Goal: Task Accomplishment & Management: Manage account settings

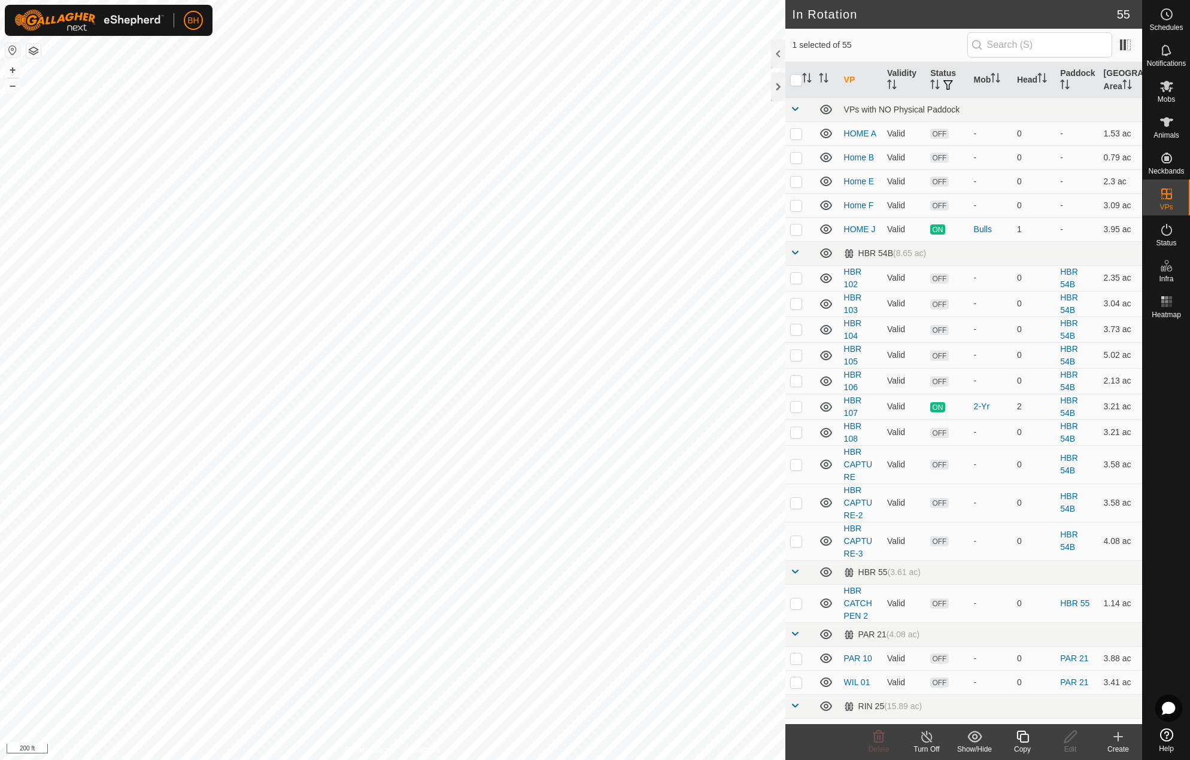
click at [1027, 745] on div "Copy" at bounding box center [1023, 749] width 48 height 11
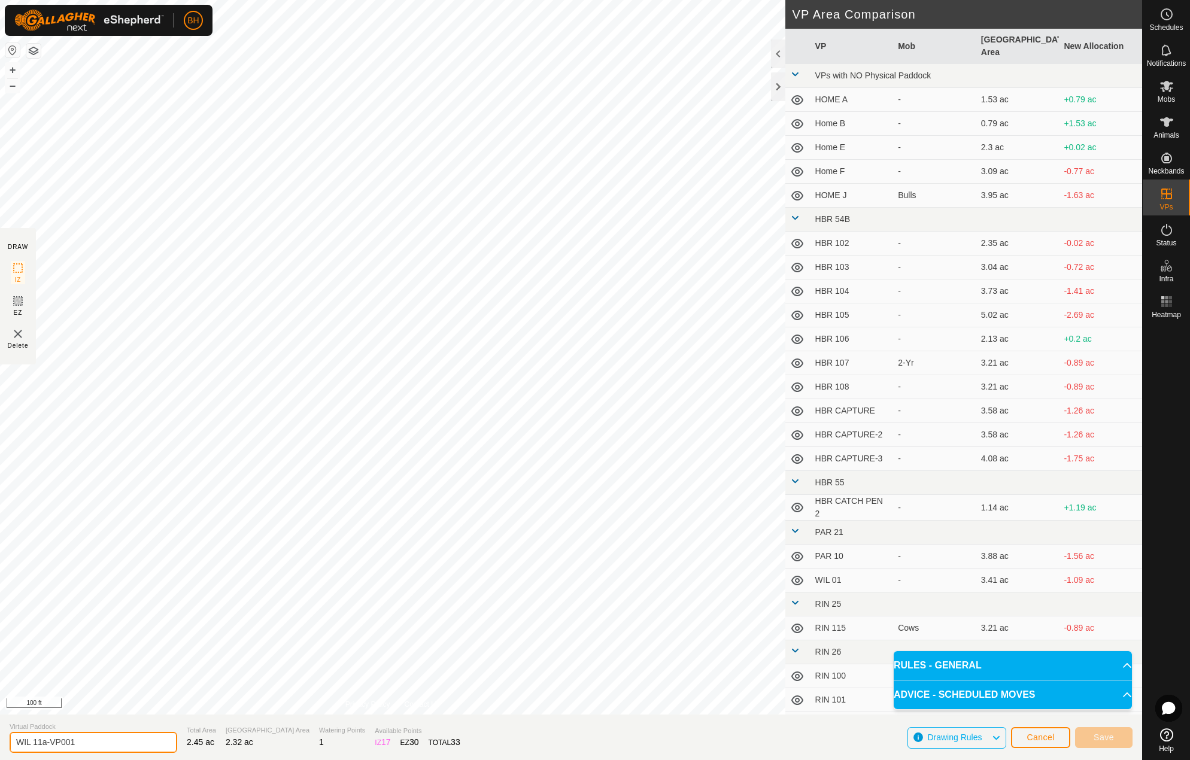
drag, startPoint x: 37, startPoint y: 741, endPoint x: 159, endPoint y: 753, distance: 122.2
click at [157, 753] on section "Virtual [PERSON_NAME] 11a-VP001 Total Area 2.45 ac Grazing Area 2.32 ac Waterin…" at bounding box center [571, 738] width 1143 height 46
click at [74, 735] on input "WIL 12" at bounding box center [94, 742] width 168 height 21
click at [87, 746] on input "WIL 12" at bounding box center [94, 742] width 168 height 21
type input "WIL 1"
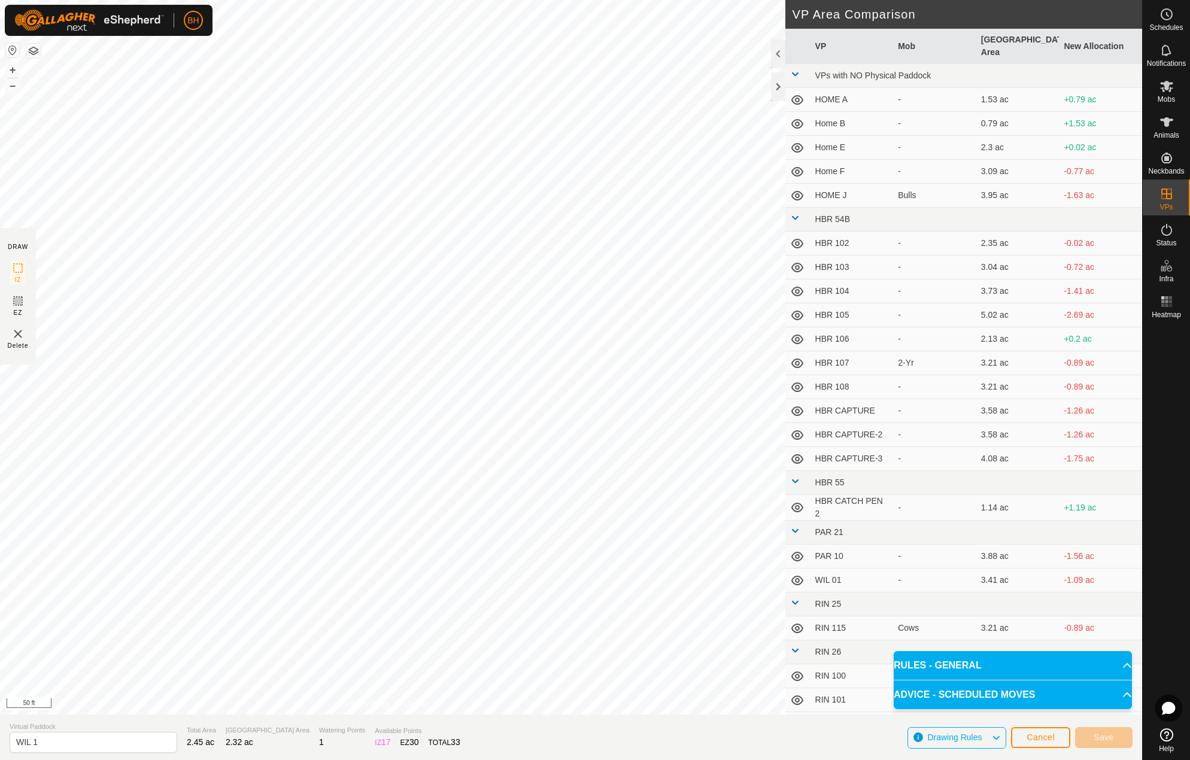
click at [1125, 668] on p-accordion-header "RULES - GENERAL" at bounding box center [1013, 665] width 238 height 29
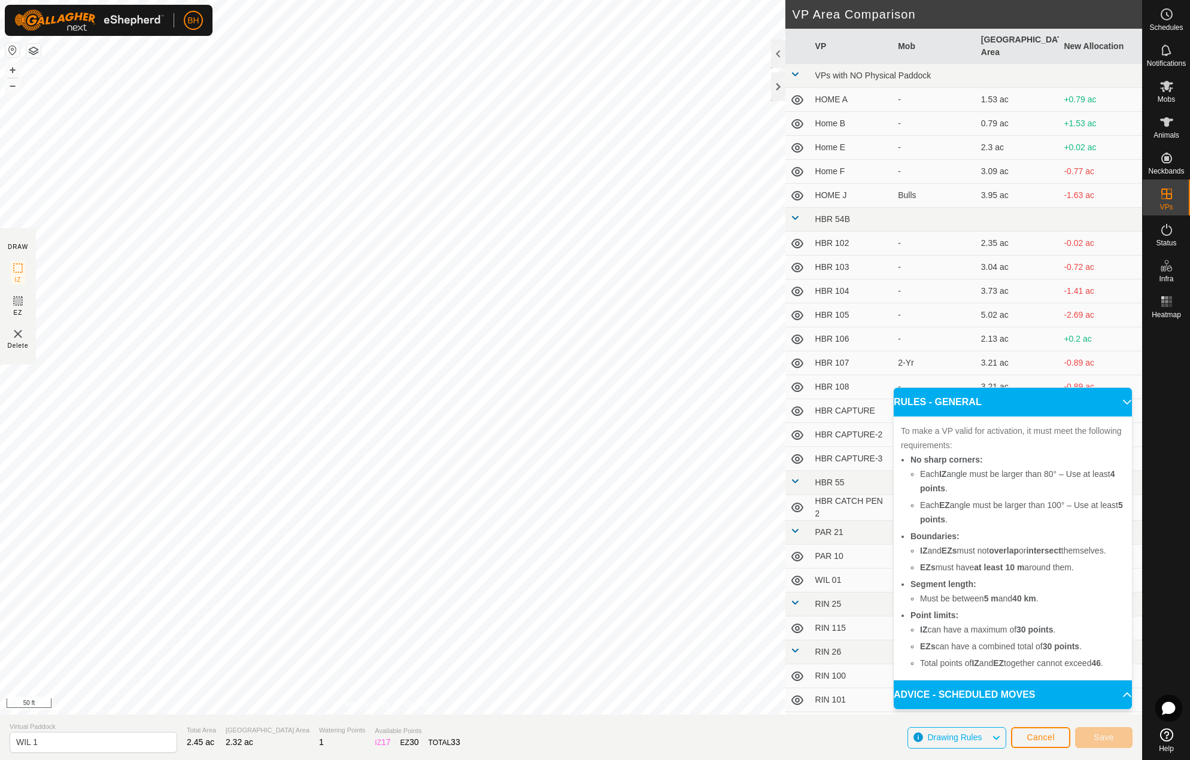
click at [1122, 702] on p-accordion-header "ADVICE - SCHEDULED MOVES" at bounding box center [1013, 695] width 238 height 29
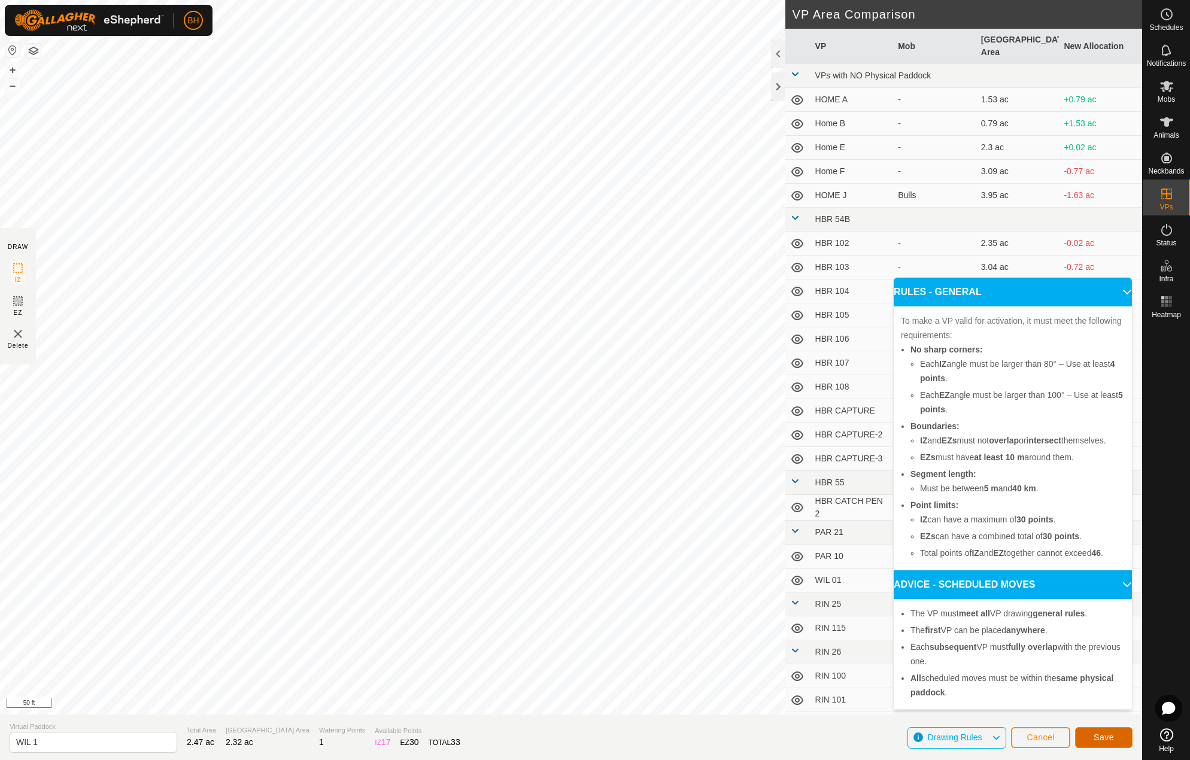
click at [1111, 736] on span "Save" at bounding box center [1104, 738] width 20 height 10
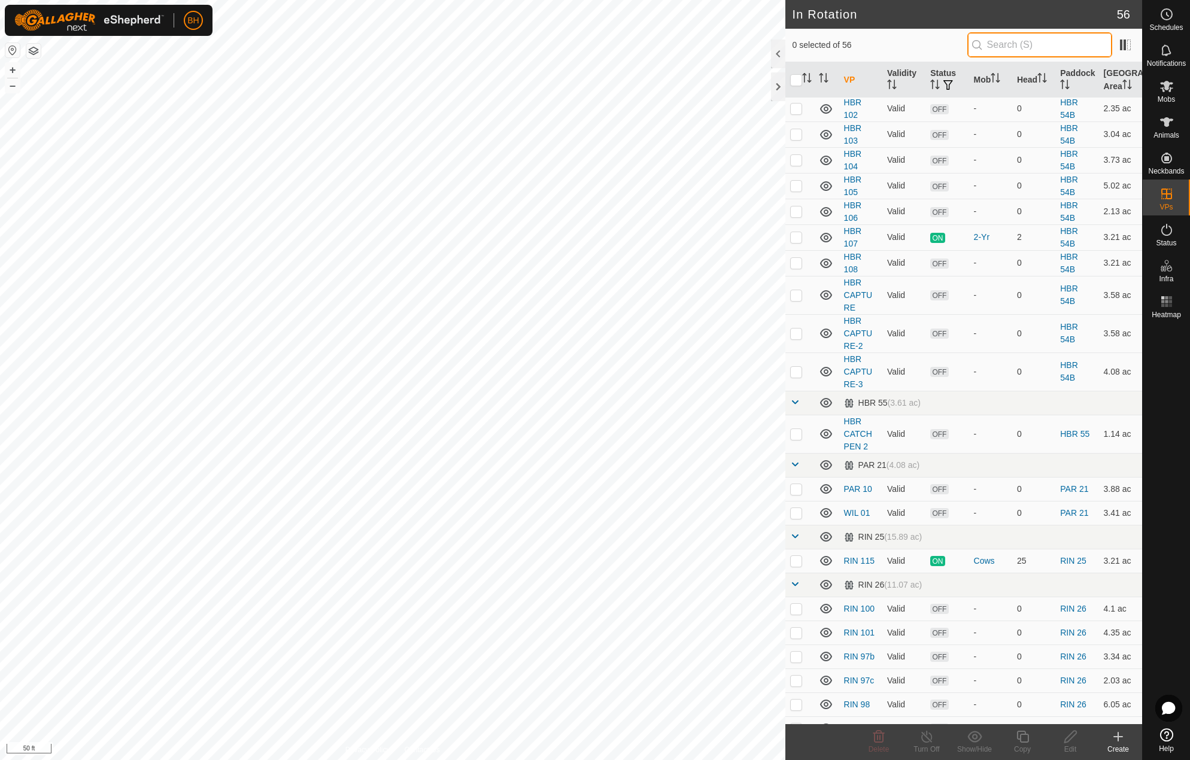
click at [1014, 50] on input "text" at bounding box center [1040, 44] width 145 height 25
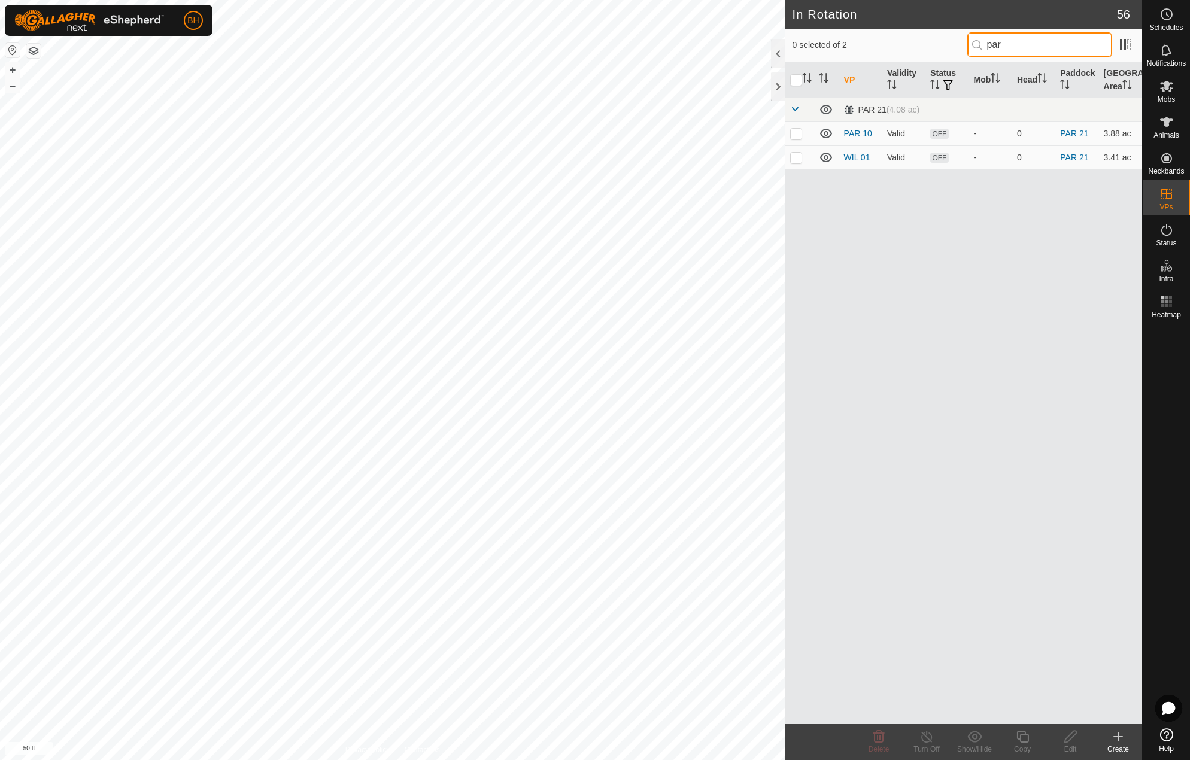
drag, startPoint x: 1017, startPoint y: 34, endPoint x: 960, endPoint y: 41, distance: 57.9
click at [960, 41] on div "0 selected of 2 par" at bounding box center [964, 44] width 343 height 25
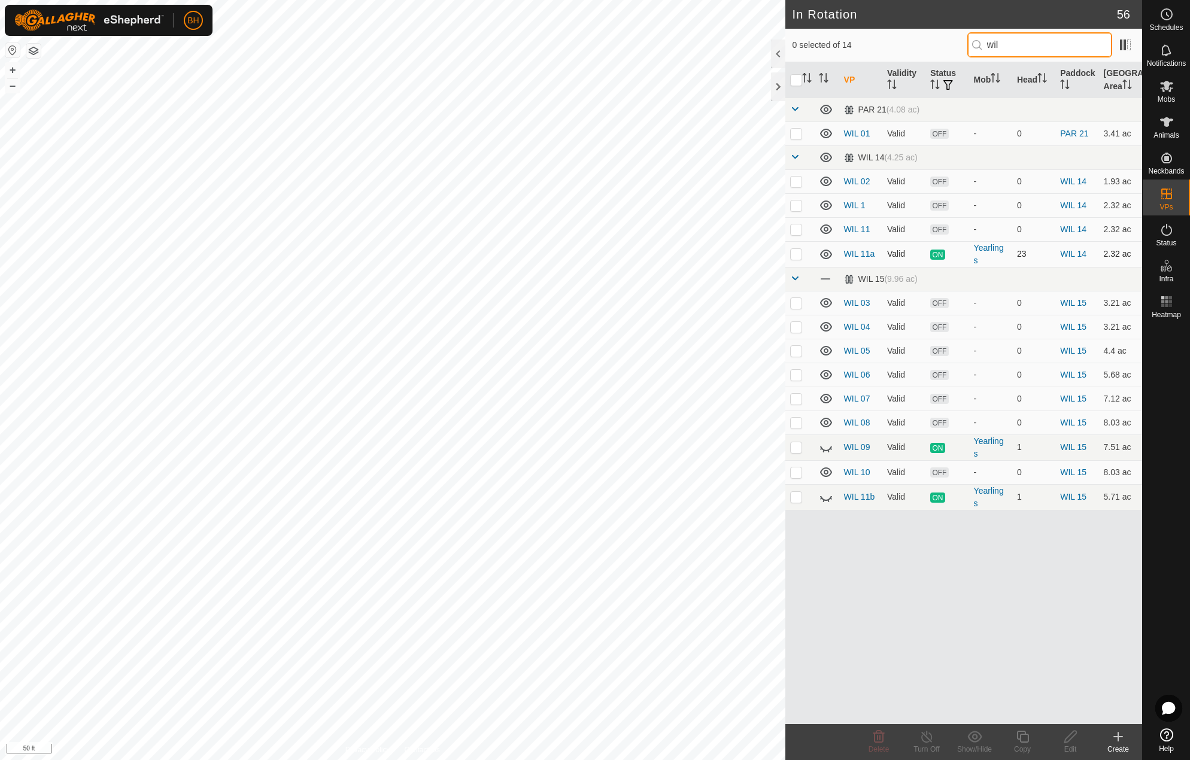
type input "wil"
checkbox input "true"
checkbox input "false"
click at [1171, 92] on icon at bounding box center [1167, 86] width 14 height 14
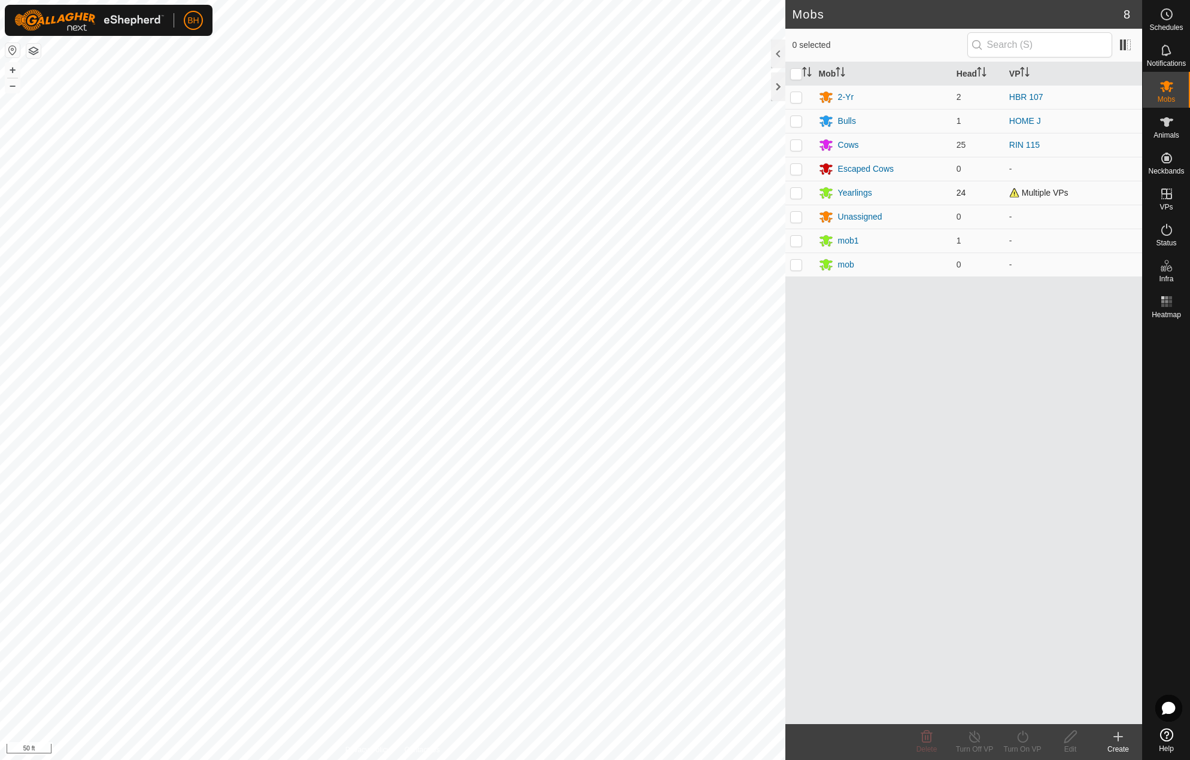
click at [801, 190] on p-checkbox at bounding box center [796, 193] width 12 height 10
checkbox input "true"
click at [1022, 743] on icon at bounding box center [1022, 737] width 11 height 12
click at [1026, 717] on link "Now" at bounding box center [1058, 711] width 119 height 24
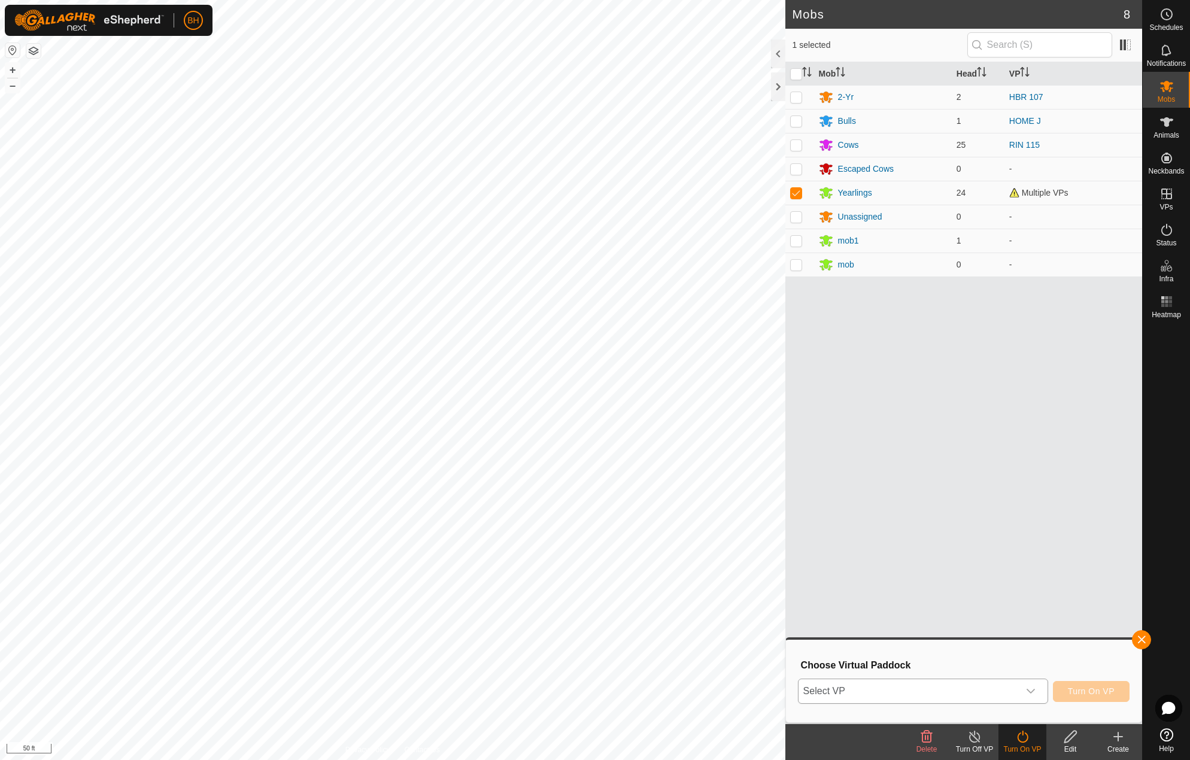
click at [1010, 692] on span "Select VP" at bounding box center [909, 692] width 220 height 24
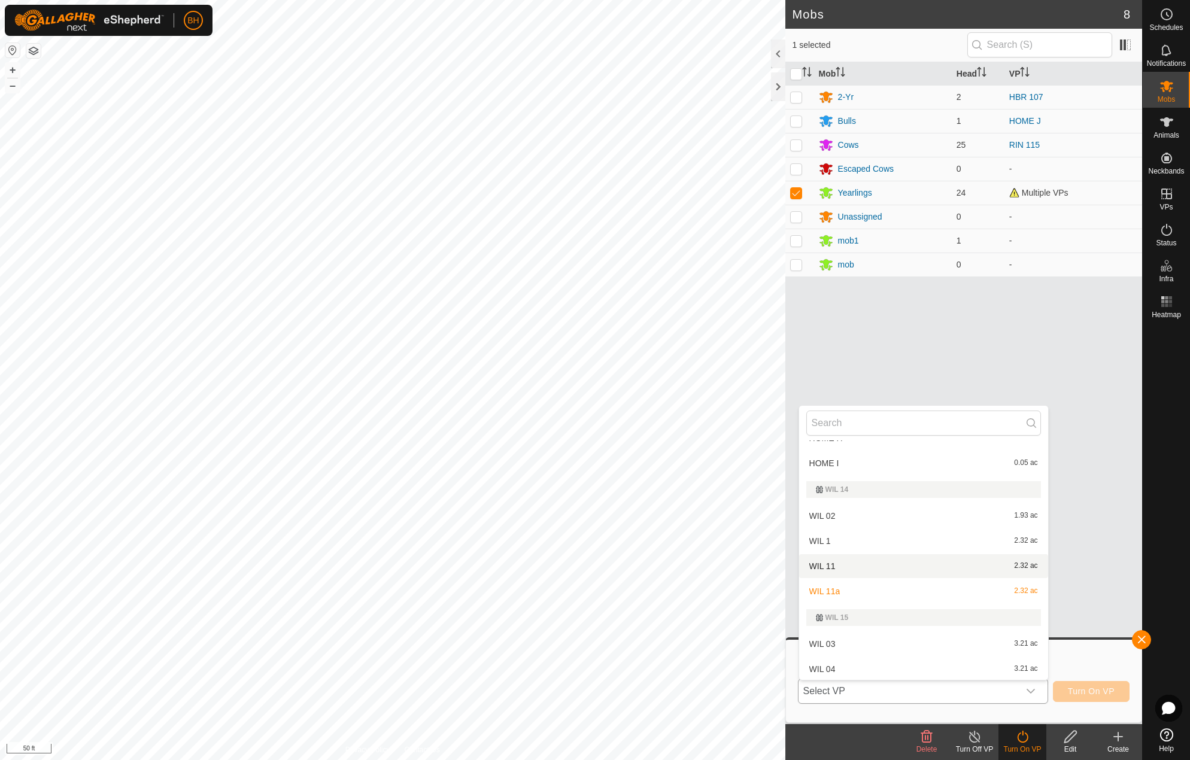
scroll to position [1265, 0]
click at [921, 569] on li "WIL 11 2.32 ac" at bounding box center [923, 567] width 249 height 24
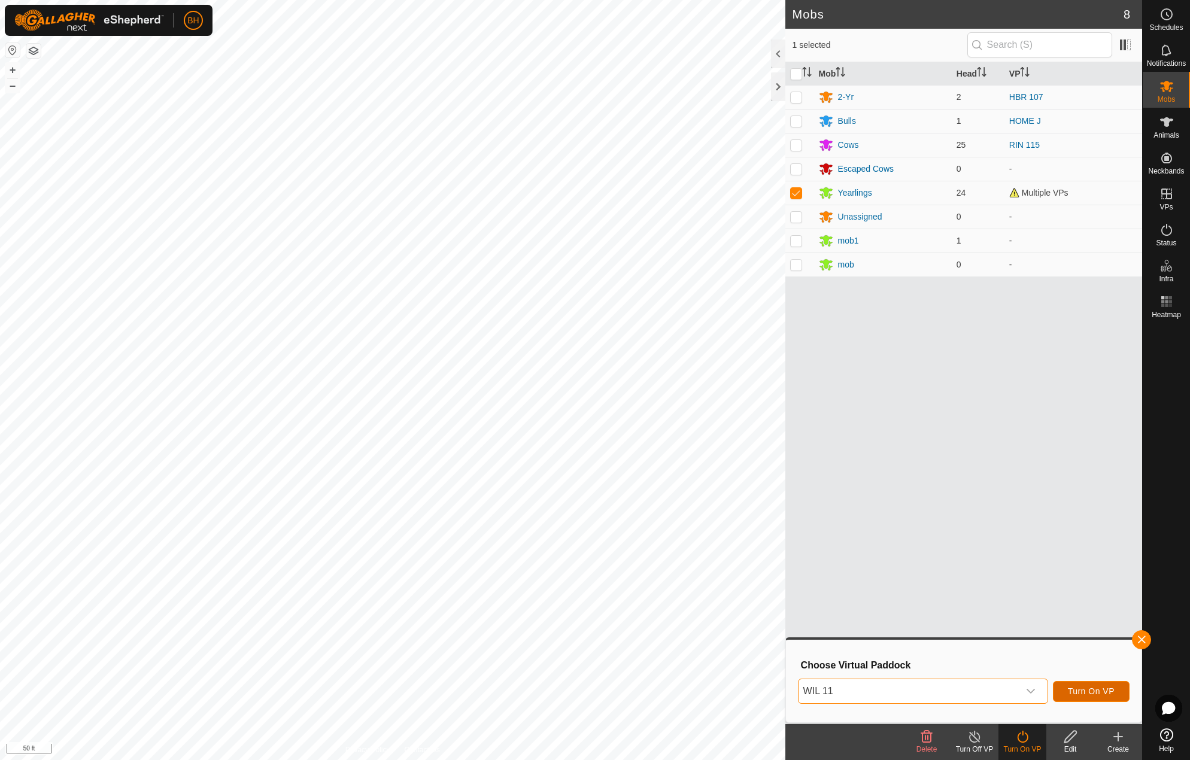
click at [1096, 691] on span "Turn On VP" at bounding box center [1091, 692] width 47 height 10
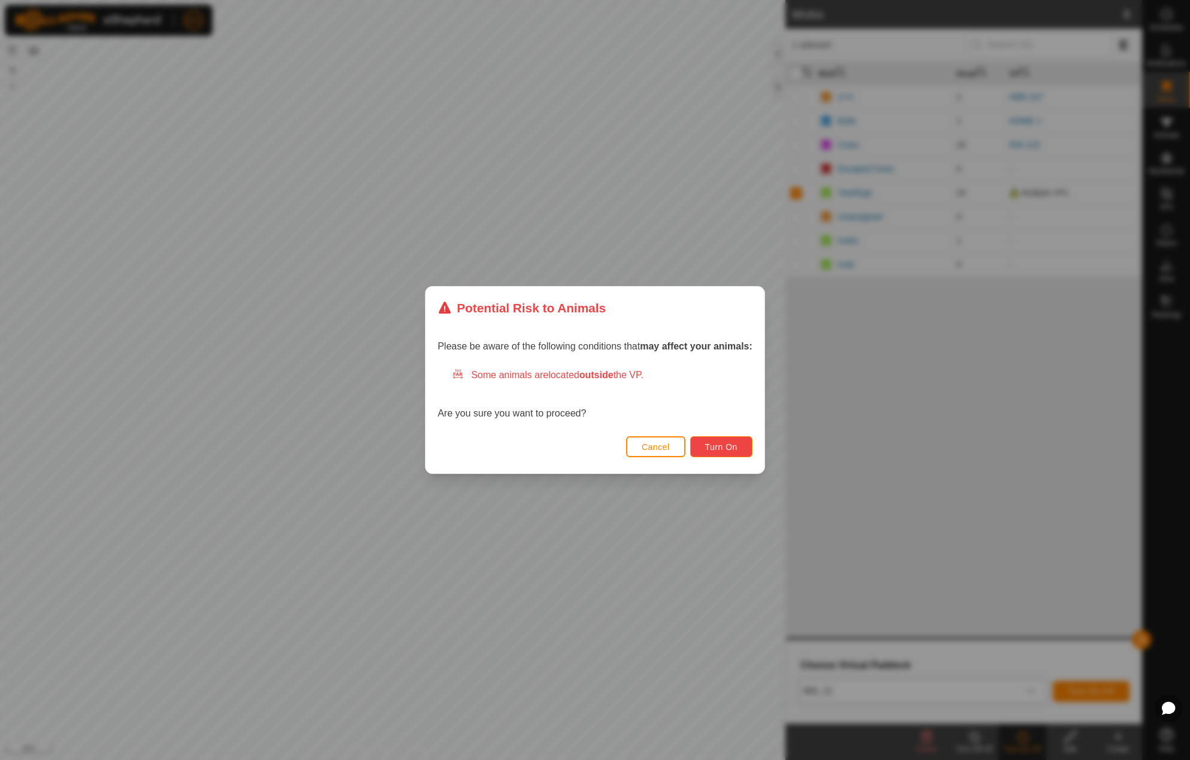
click at [740, 455] on button "Turn On" at bounding box center [721, 447] width 62 height 21
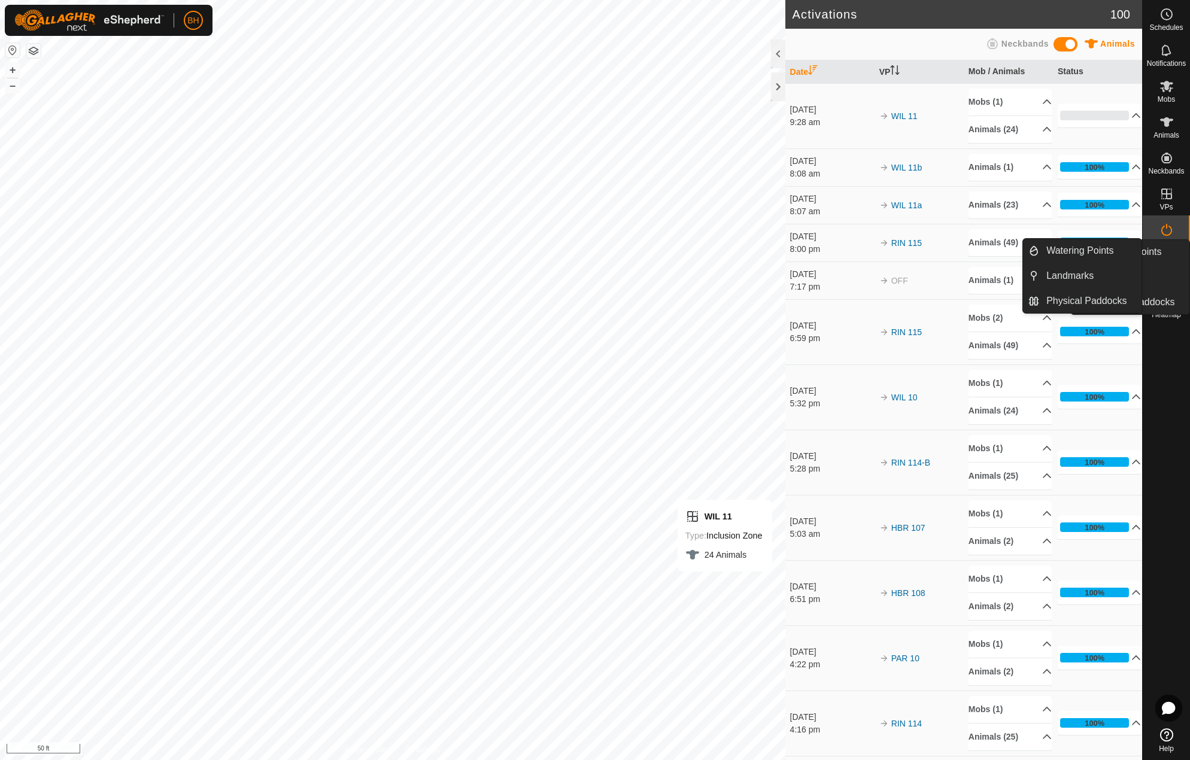
drag, startPoint x: 1165, startPoint y: 286, endPoint x: 1167, endPoint y: 276, distance: 9.7
click at [1167, 276] on span "Infra" at bounding box center [1166, 278] width 14 height 7
click at [1092, 271] on link "Landmarks" at bounding box center [1091, 276] width 102 height 24
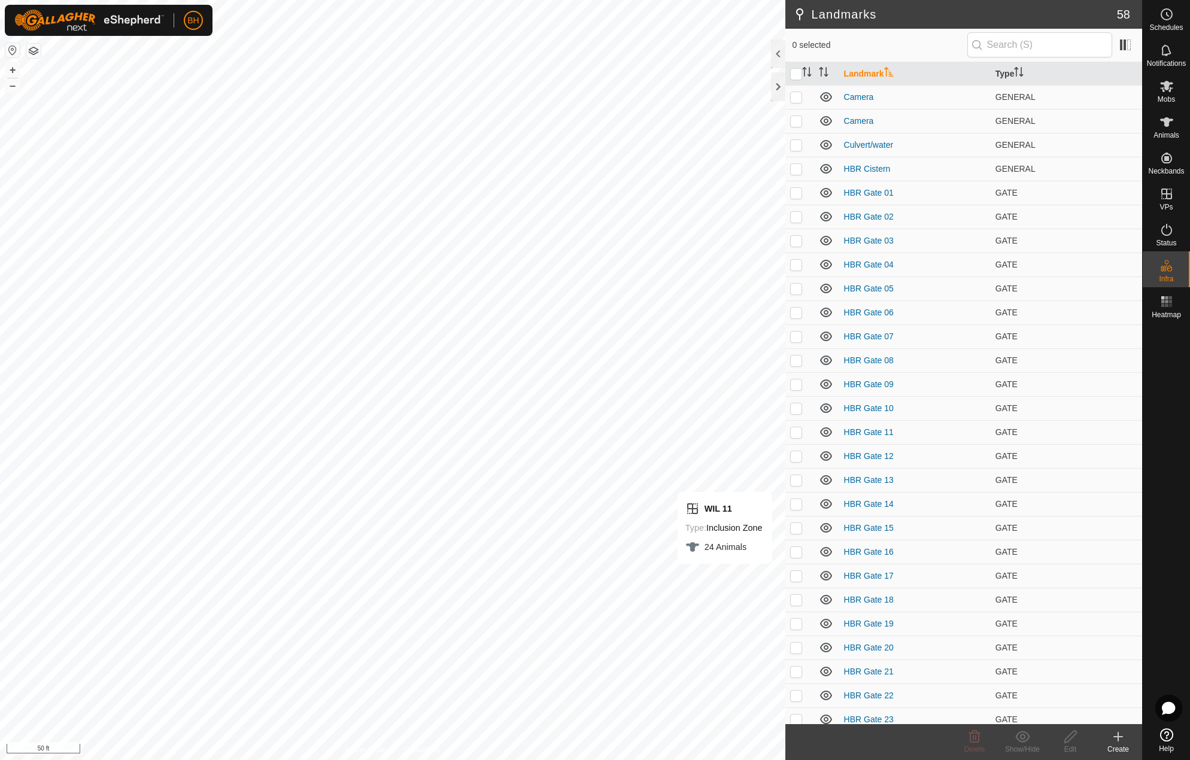
click at [1122, 749] on div "Create" at bounding box center [1119, 749] width 48 height 11
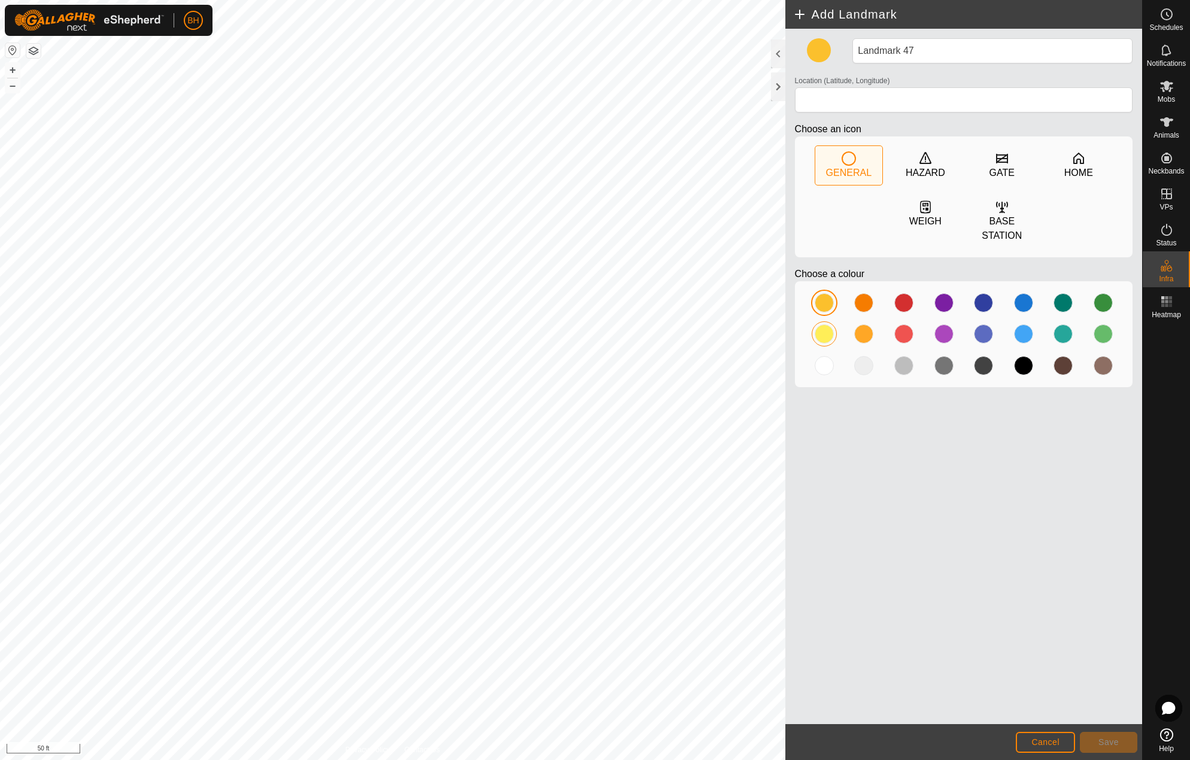
click at [822, 332] on div at bounding box center [824, 334] width 19 height 19
type input "43.770708, -70.462602"
click at [792, 455] on div "Privacy Policy Contact Us Landmark 47 + – ⇧ i 50 ft Add Landmark Landmark 47 Lo…" at bounding box center [571, 380] width 1143 height 760
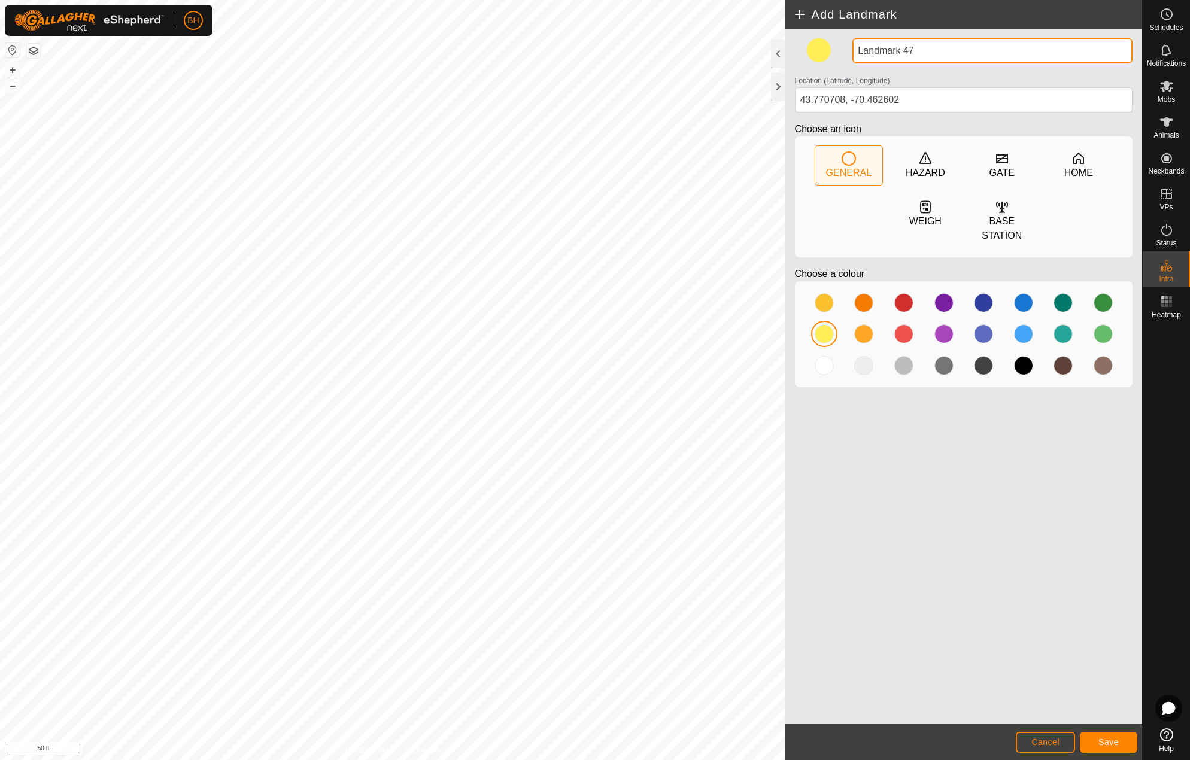
drag, startPoint x: 929, startPoint y: 53, endPoint x: 797, endPoint y: 32, distance: 133.4
click at [797, 32] on div "Landmark 47 Location (Latitude, Longitude) [GEOGRAPHIC_DATA] Choose an icon GEN…" at bounding box center [964, 377] width 357 height 696
type input "New water point WIL"
click at [1115, 743] on span "Save" at bounding box center [1109, 743] width 20 height 10
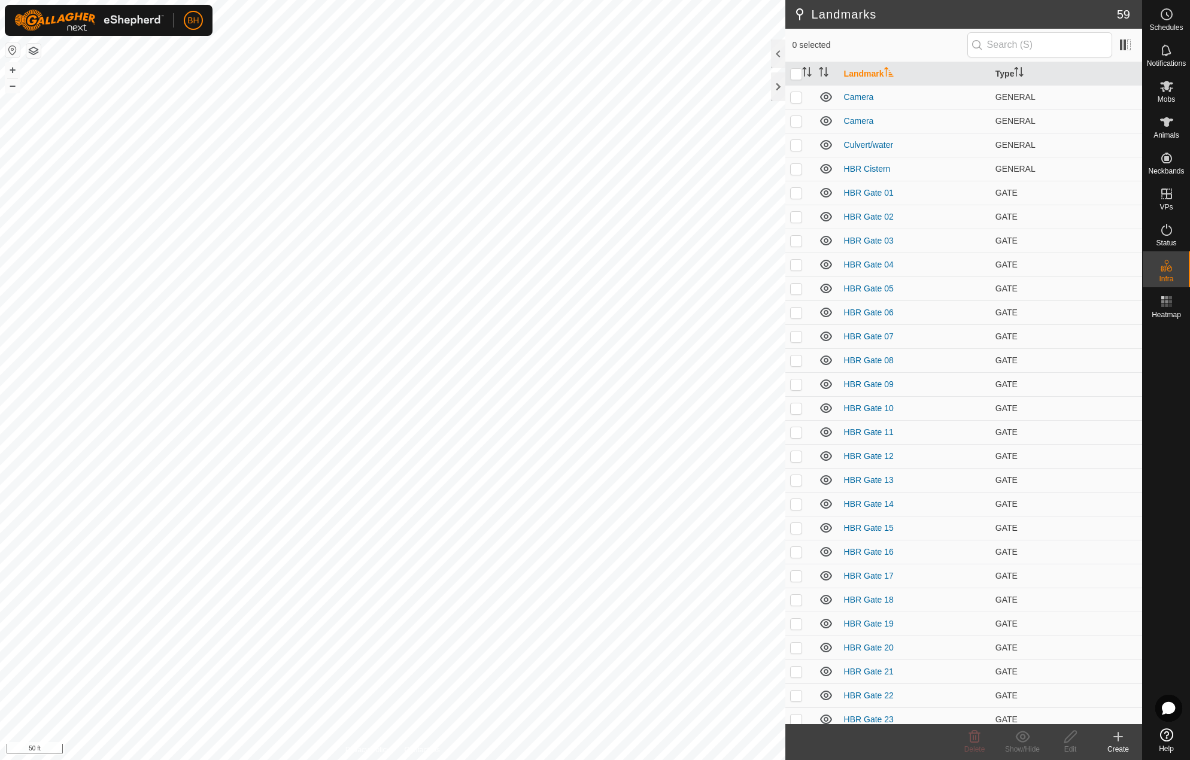
click at [1113, 746] on div "Create" at bounding box center [1119, 749] width 48 height 11
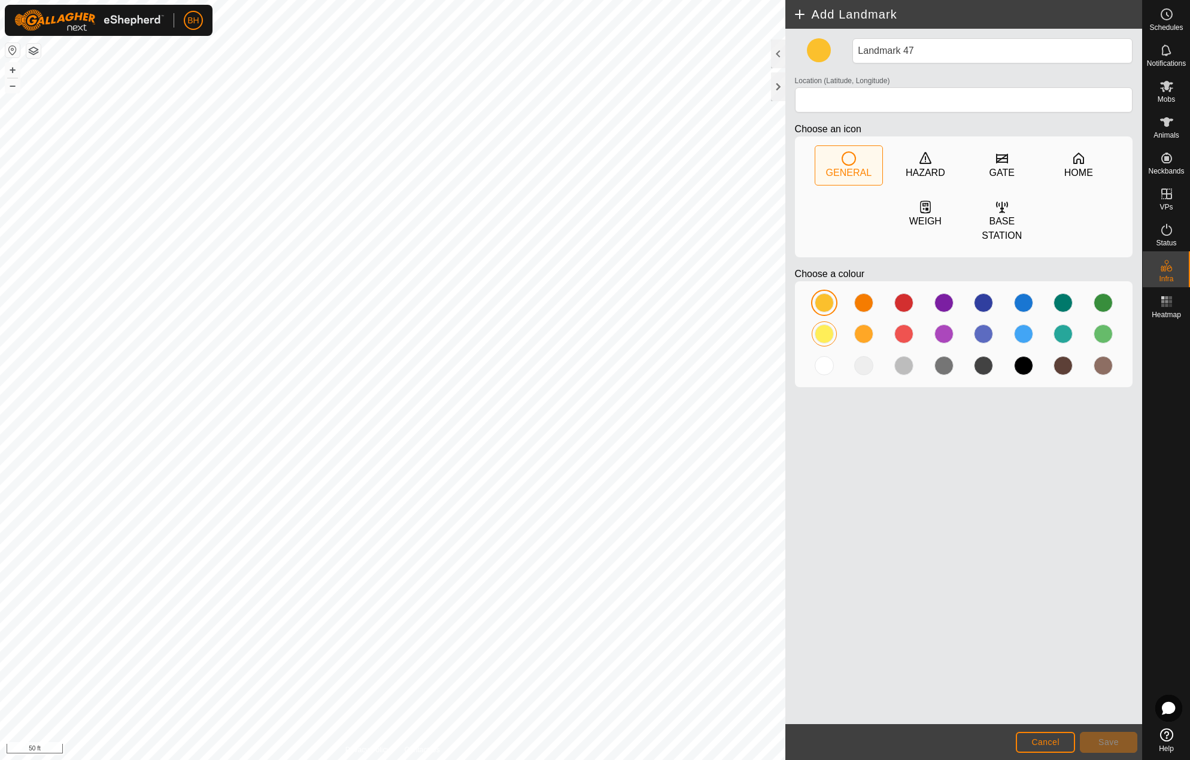
click at [828, 325] on div at bounding box center [825, 334] width 24 height 24
type input "43.720878, -70.443884"
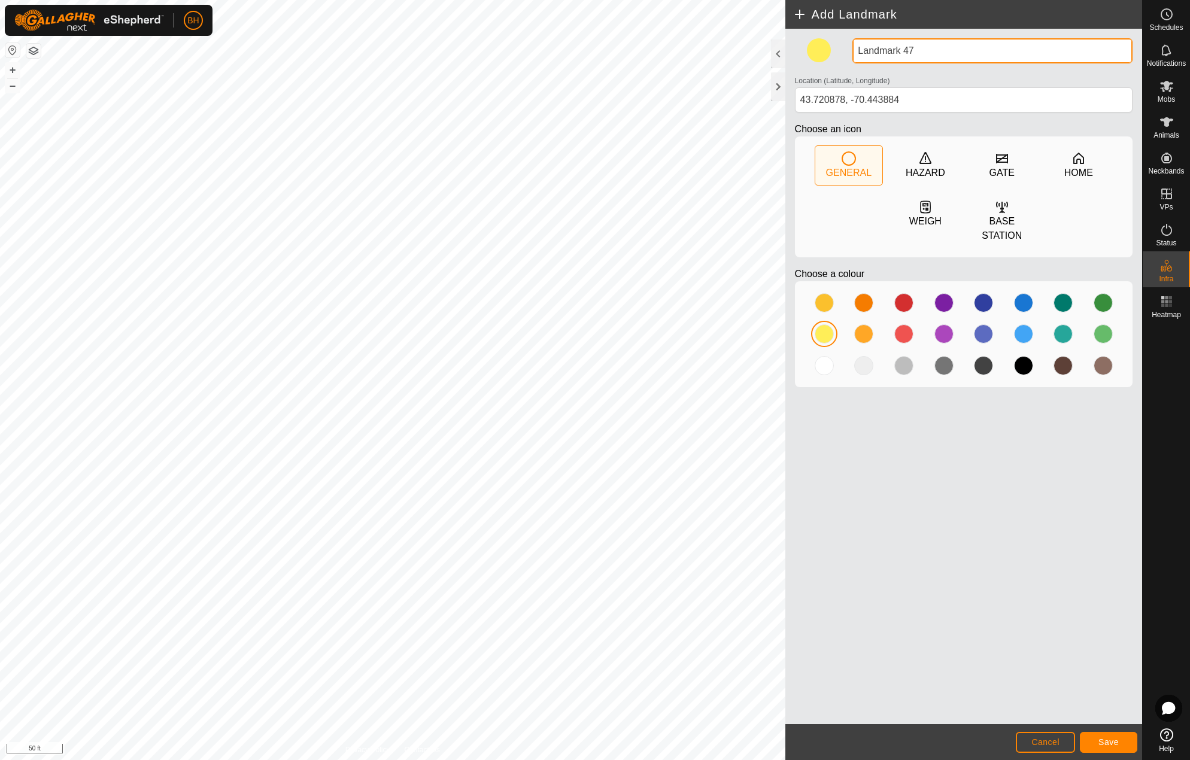
click at [696, 1] on div "Privacy Policy Contact Us Landmark 47 + – ⇧ i 50 ft Add Landmark Landmark 47 Lo…" at bounding box center [571, 380] width 1143 height 760
type input "New water point HBR"
click at [1114, 746] on span "Save" at bounding box center [1109, 743] width 20 height 10
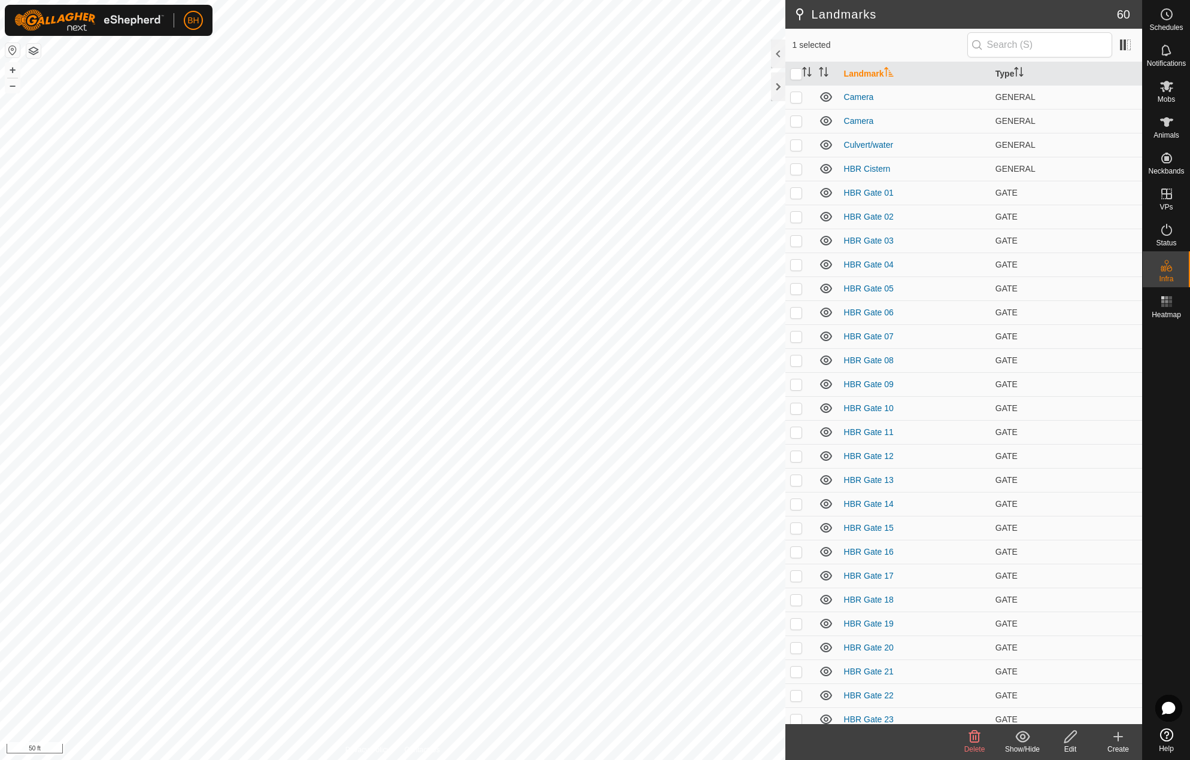
click at [971, 744] on icon at bounding box center [975, 737] width 14 height 14
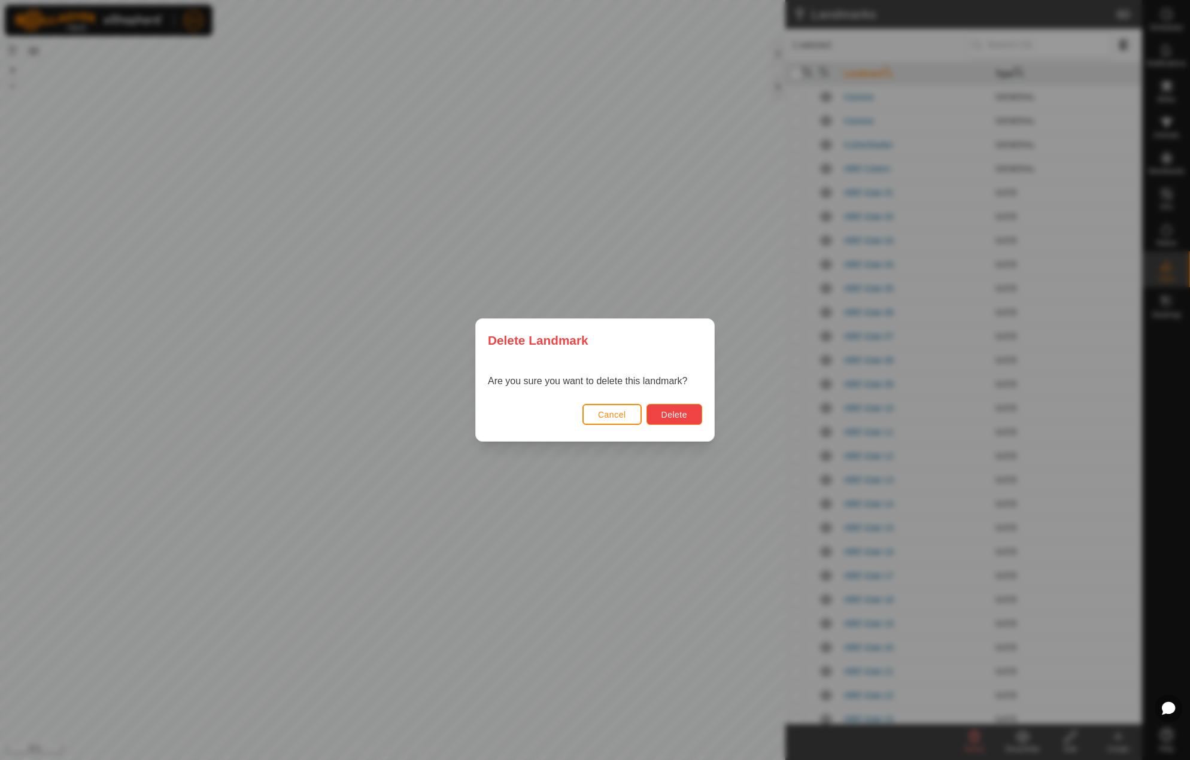
click at [671, 413] on span "Delete" at bounding box center [675, 415] width 26 height 10
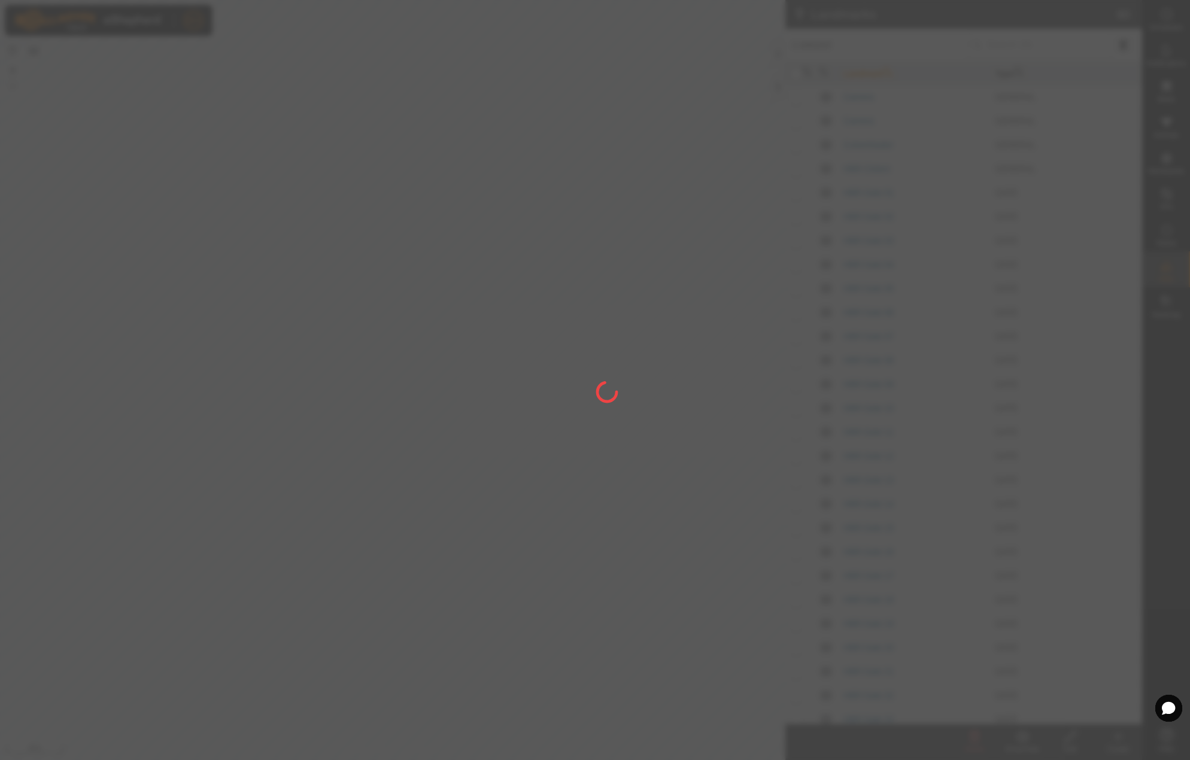
checkbox input "false"
